Goal: Information Seeking & Learning: Stay updated

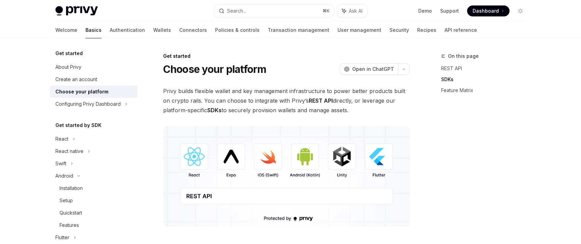
scroll to position [404, 0]
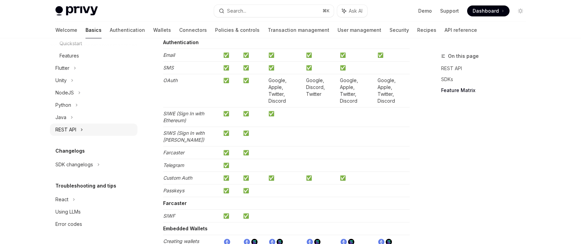
scroll to position [710, 0]
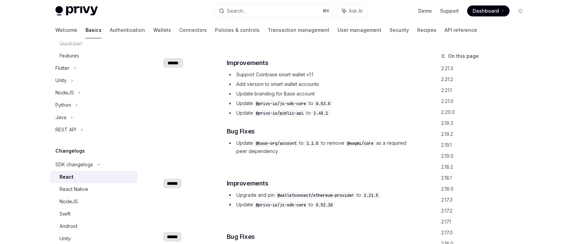
scroll to position [512, 0]
click at [91, 199] on div "NodeJS" at bounding box center [97, 201] width 74 height 8
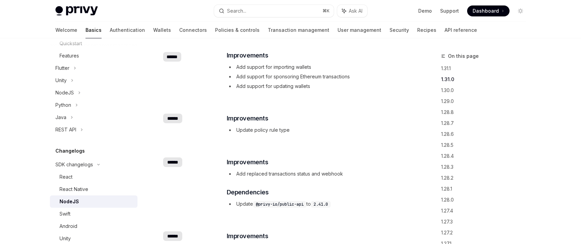
scroll to position [141, 0]
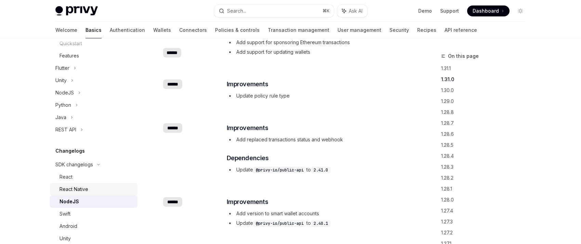
click at [84, 190] on div "React Native" at bounding box center [74, 189] width 29 height 8
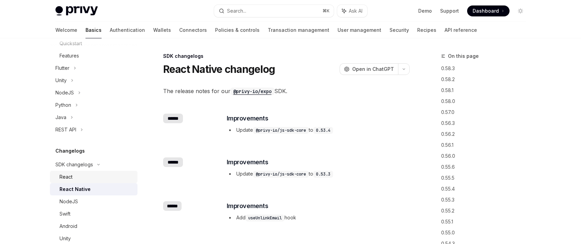
click at [87, 178] on div "React" at bounding box center [97, 177] width 74 height 8
type textarea "*"
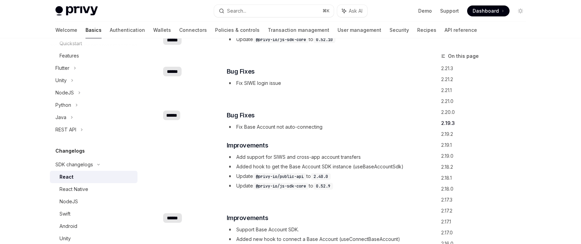
scroll to position [692, 0]
